Goal: Task Accomplishment & Management: Manage account settings

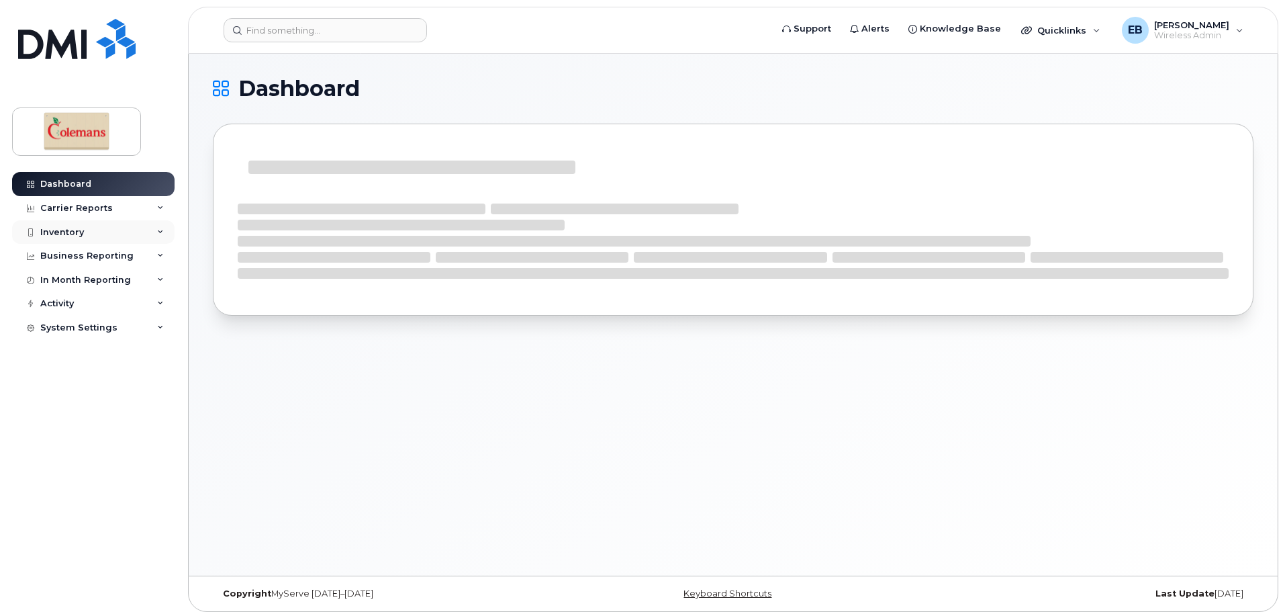
click at [85, 230] on div "Inventory" at bounding box center [93, 232] width 163 height 24
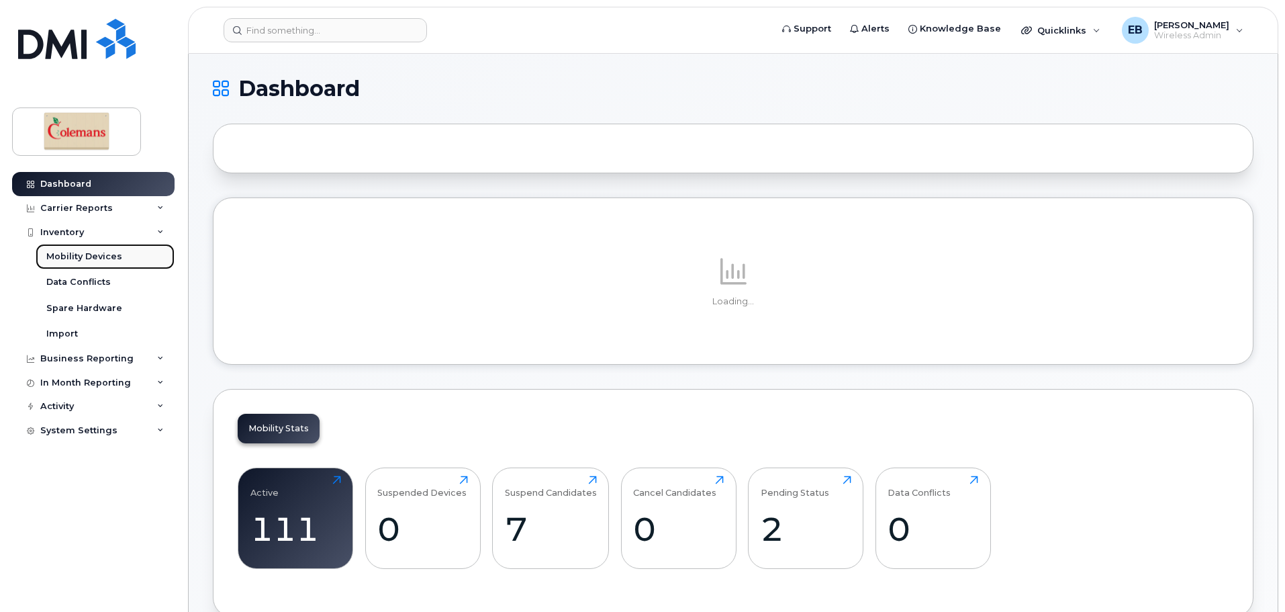
click at [115, 254] on div "Mobility Devices" at bounding box center [84, 257] width 76 height 12
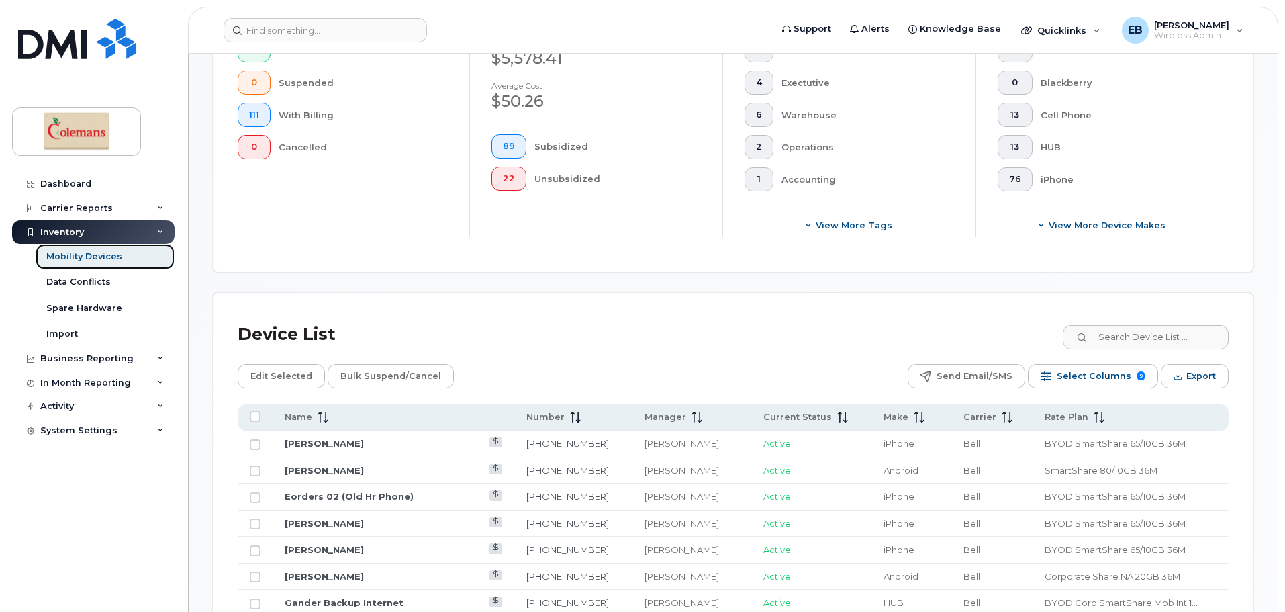
scroll to position [470, 0]
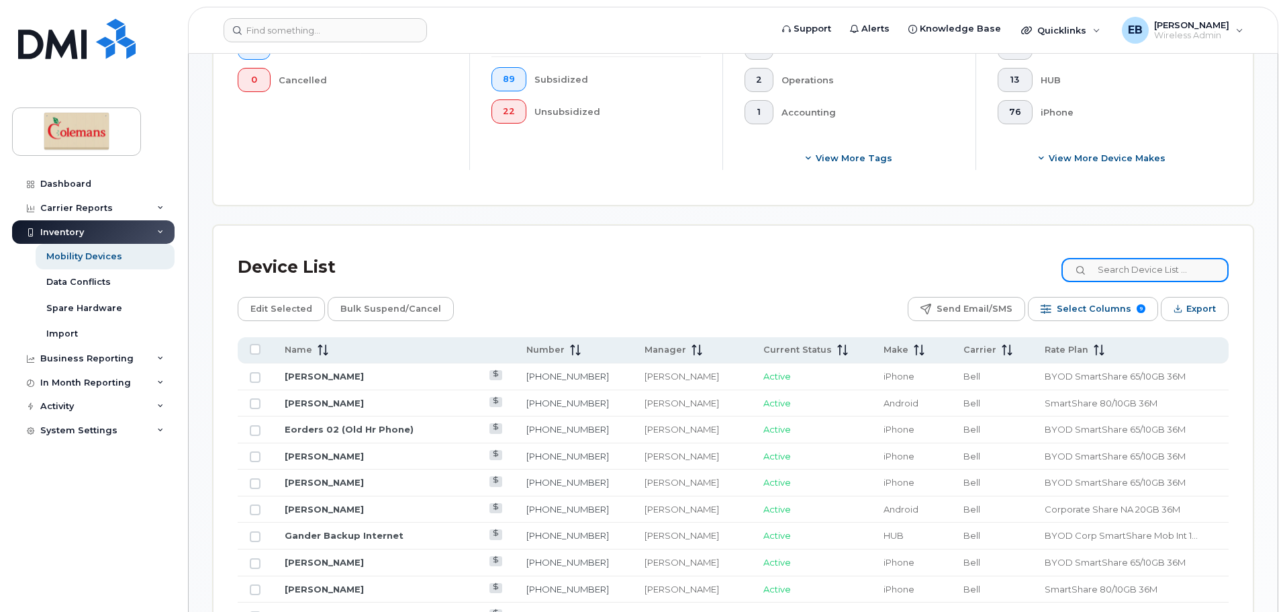
click at [1116, 264] on input at bounding box center [1145, 270] width 167 height 24
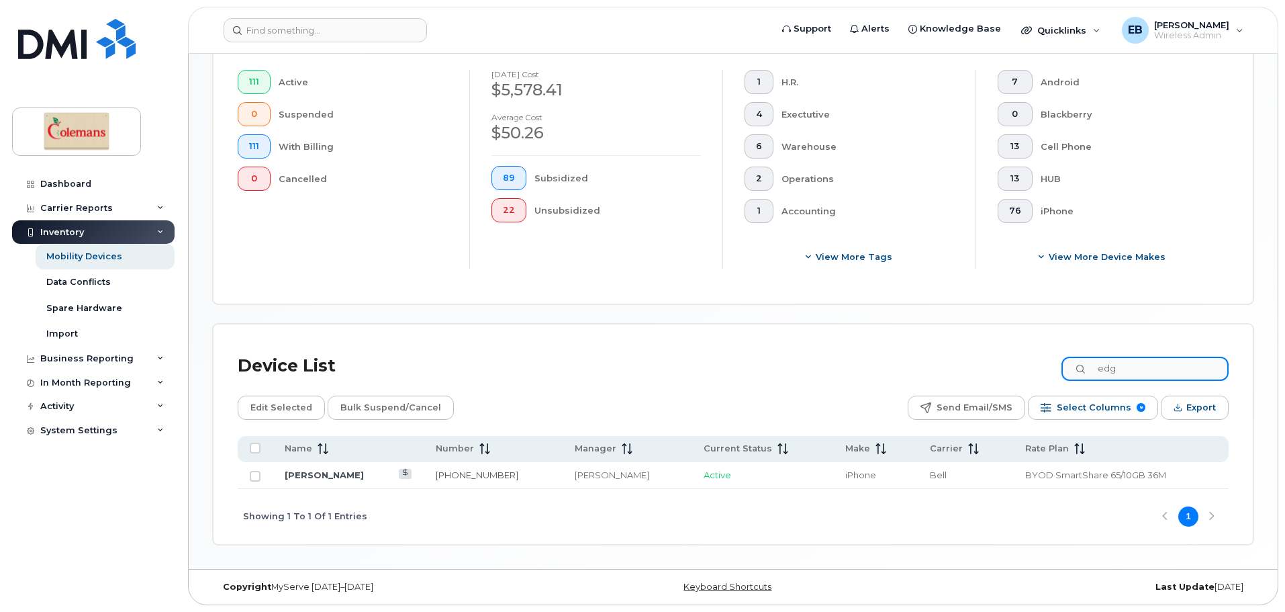
scroll to position [360, 0]
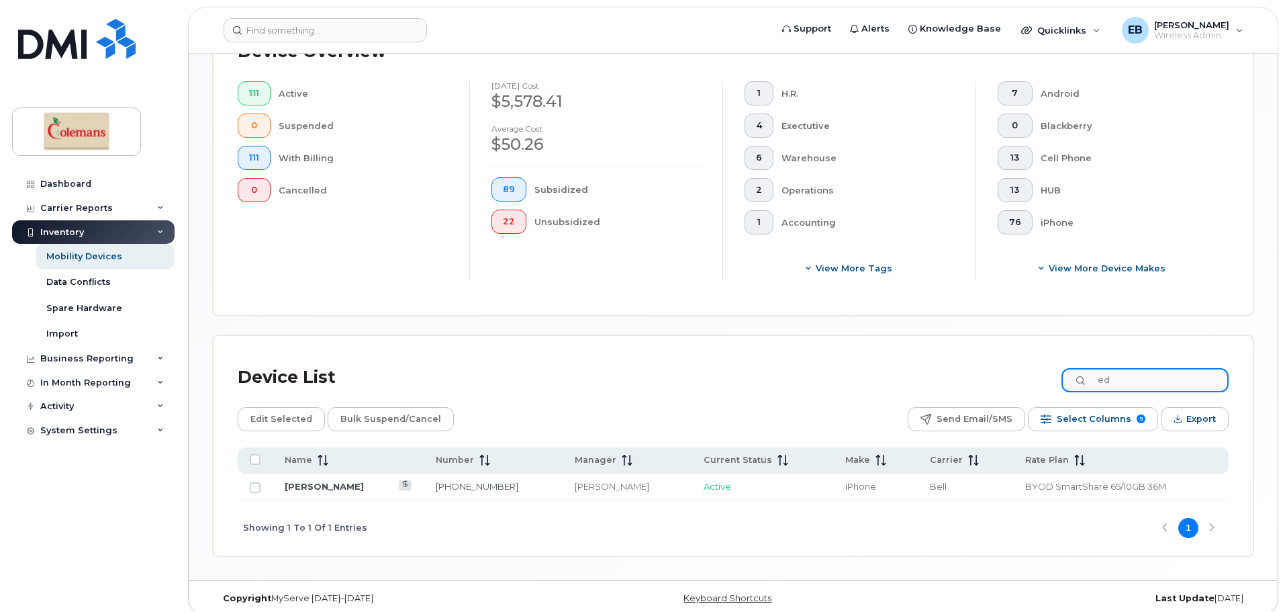
type input "e"
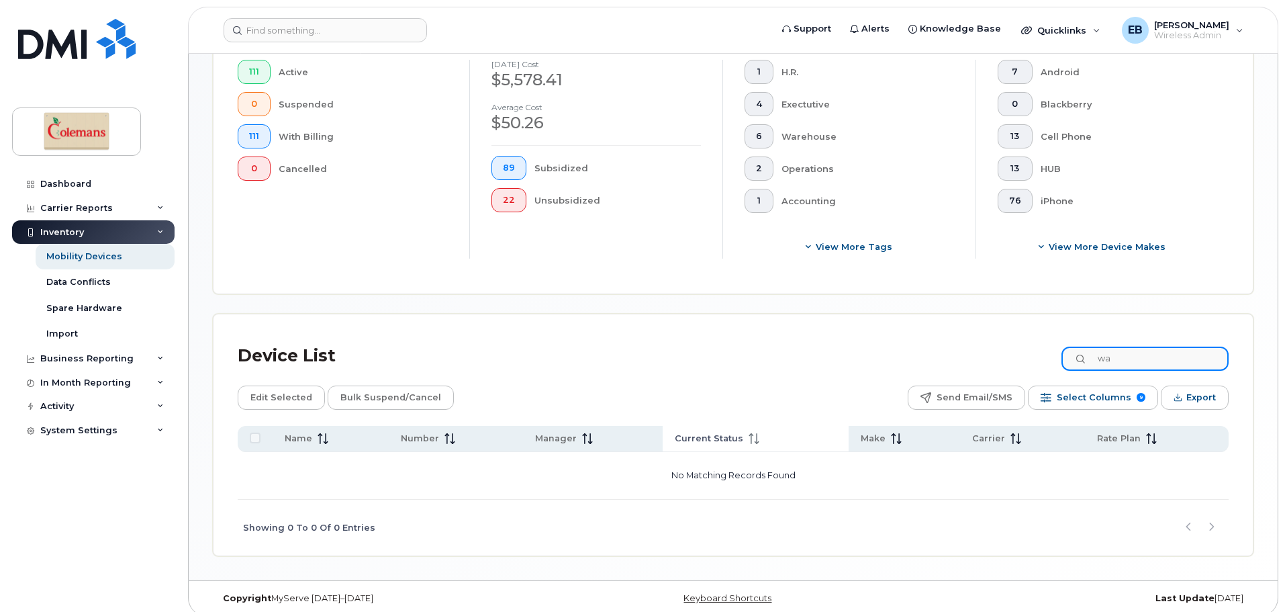
type input "w"
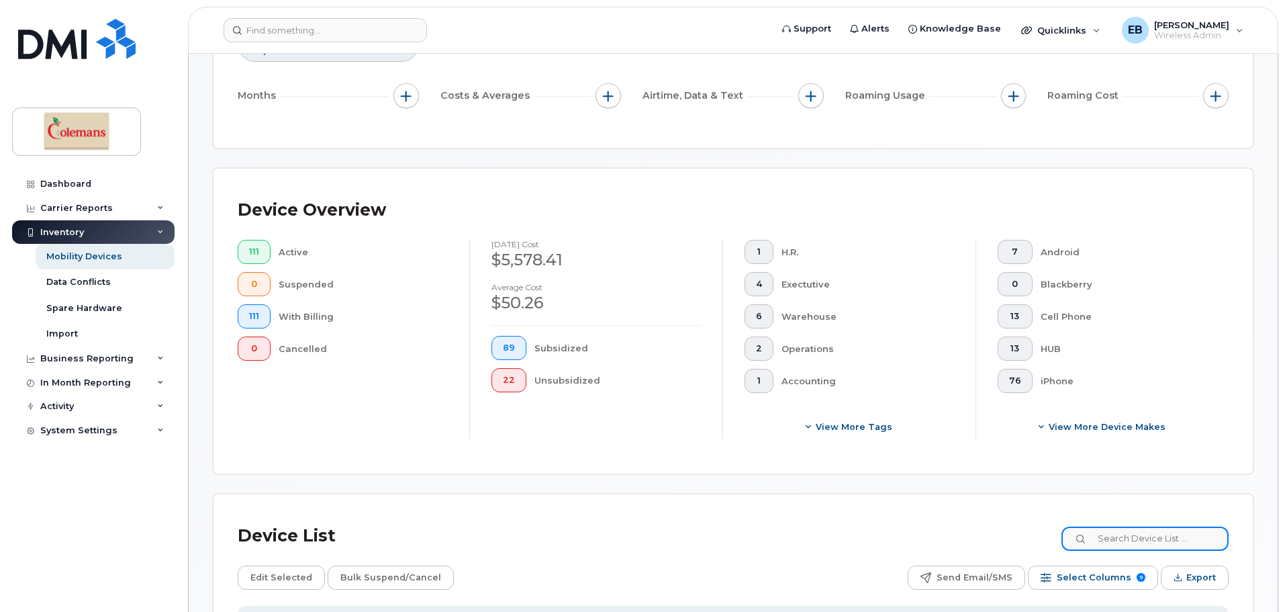
scroll to position [0, 0]
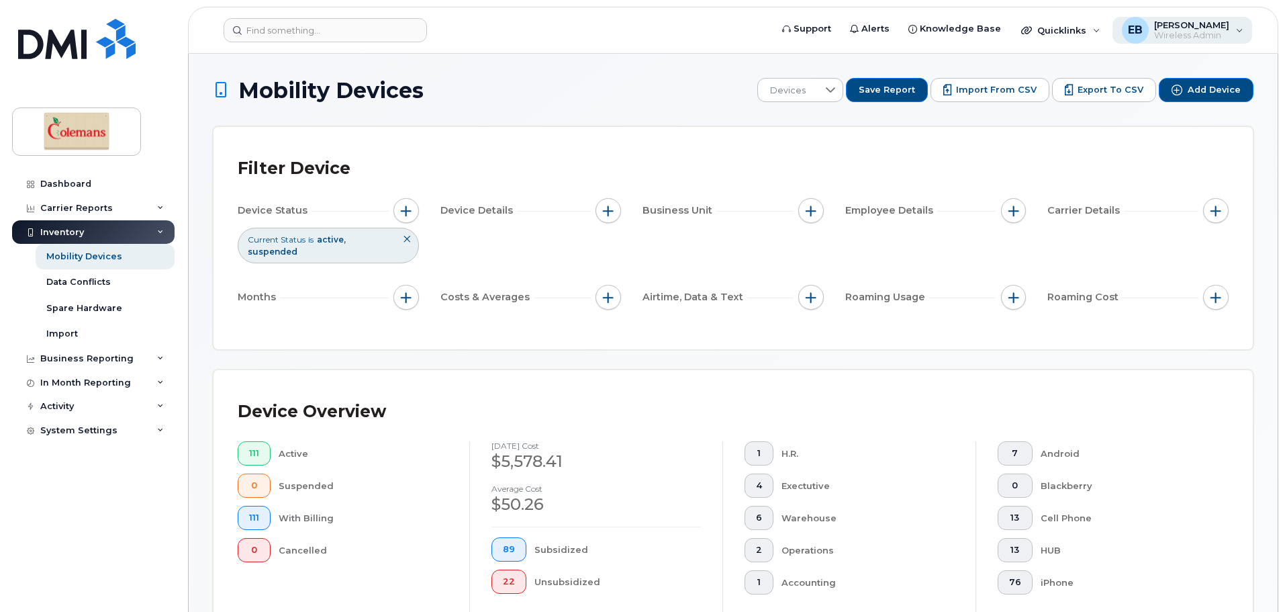
click at [1198, 21] on span "[PERSON_NAME]" at bounding box center [1192, 24] width 75 height 11
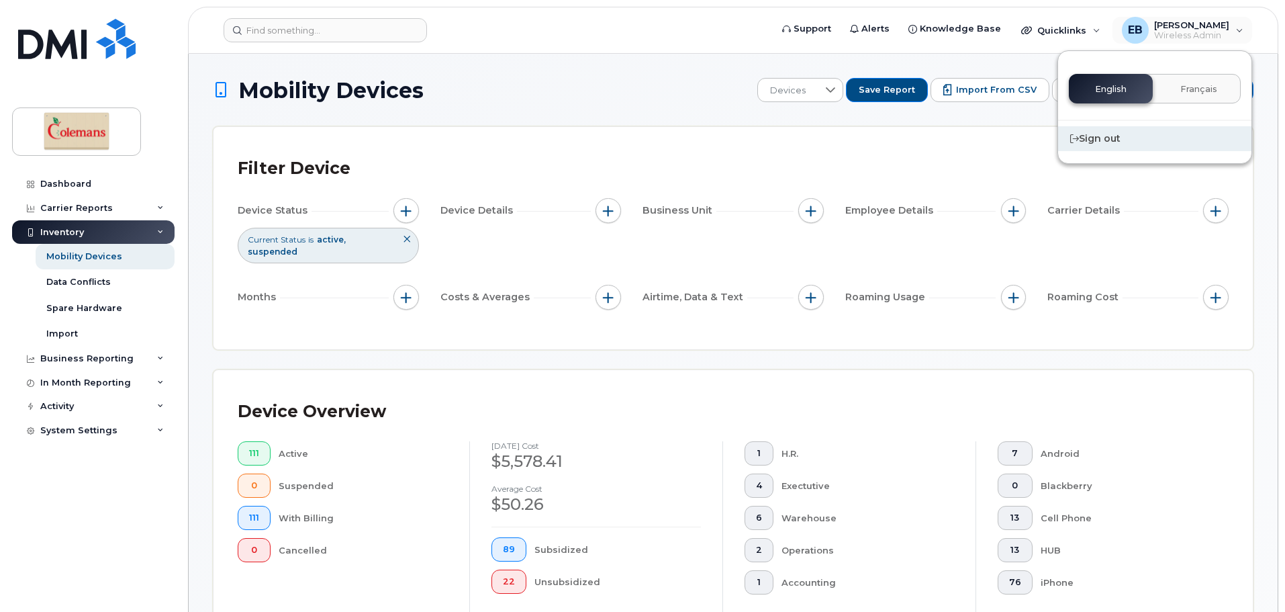
click at [1130, 146] on div "Sign out" at bounding box center [1154, 138] width 193 height 25
